Goal: Navigation & Orientation: Find specific page/section

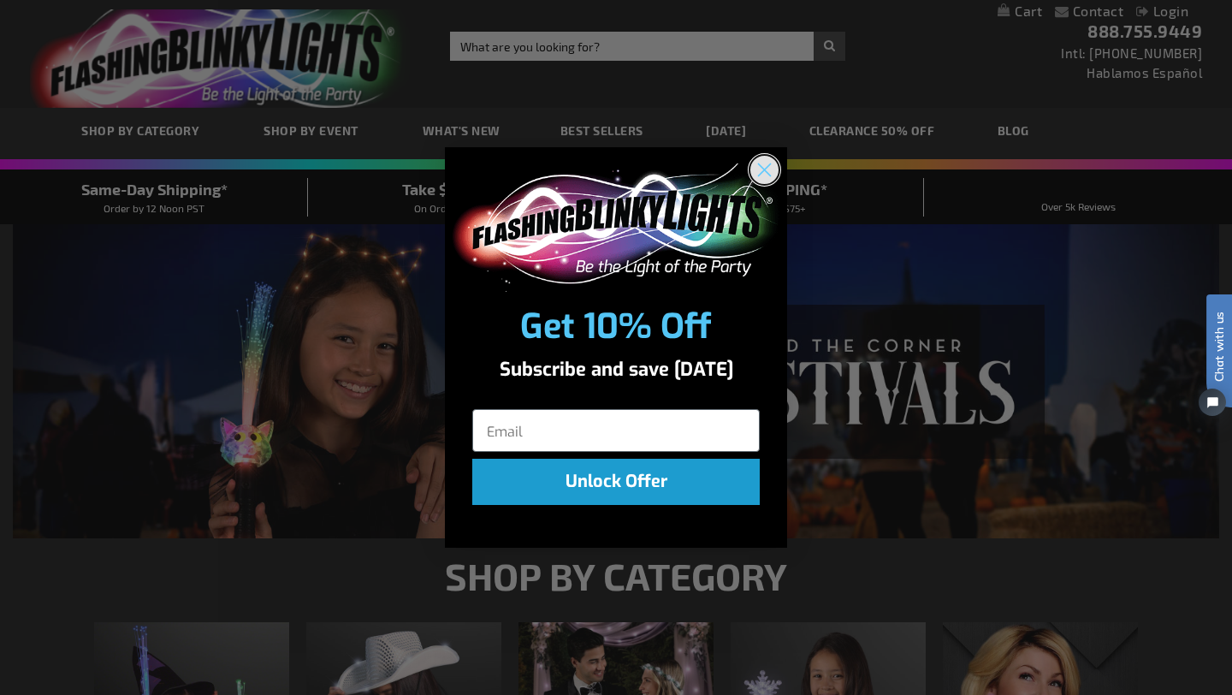
click at [762, 173] on circle "Close dialog" at bounding box center [764, 169] width 28 height 28
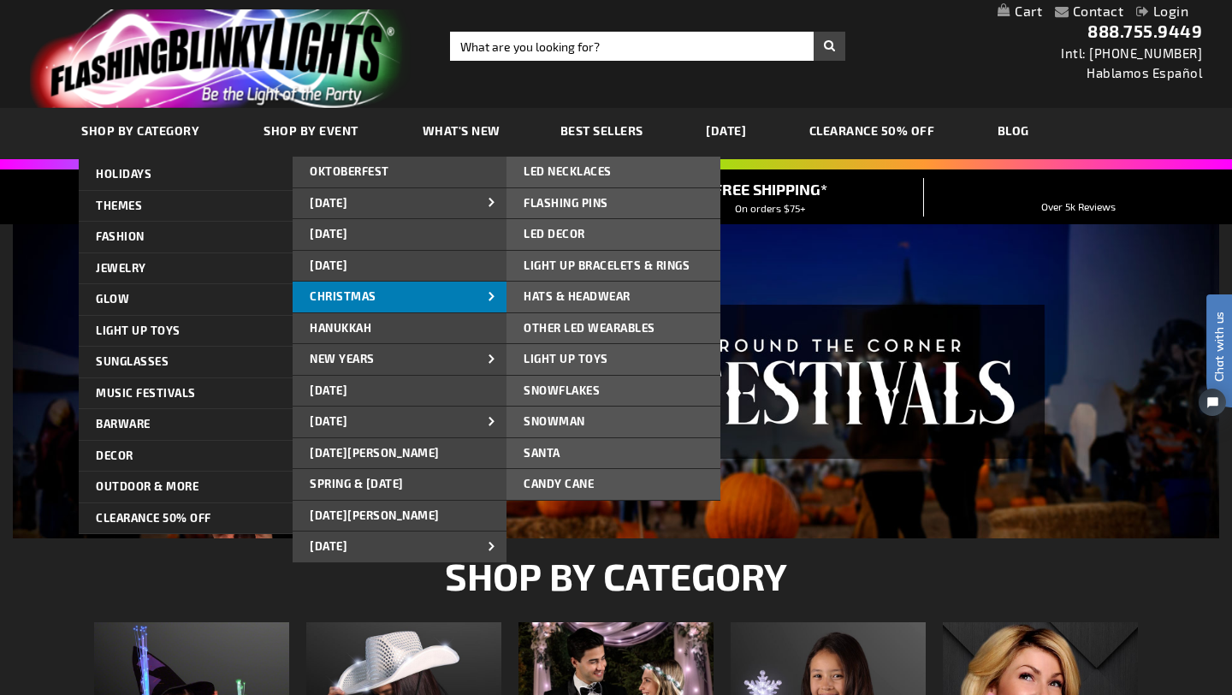
click at [352, 290] on span "CHRISTMAS" at bounding box center [343, 296] width 67 height 14
